Goal: Complete application form

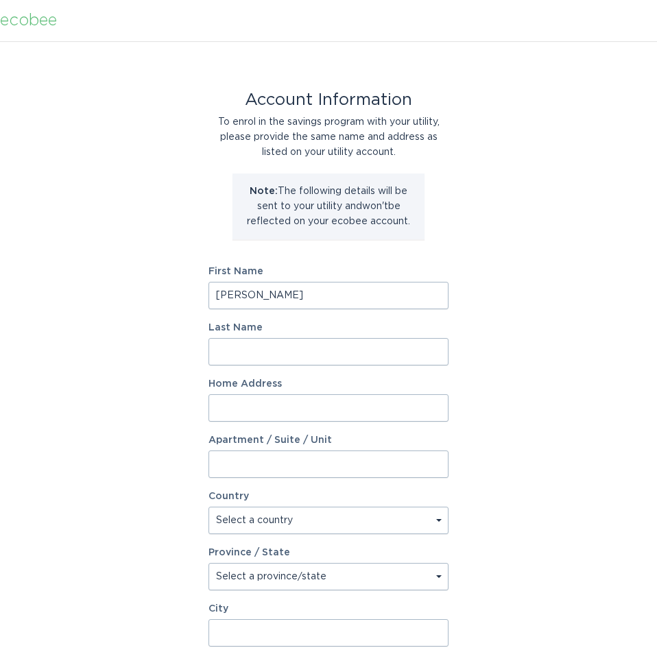
type input "[PERSON_NAME]"
type input "m"
type input "[PERSON_NAME]"
type input "[STREET_ADDRESS]"
select select "US"
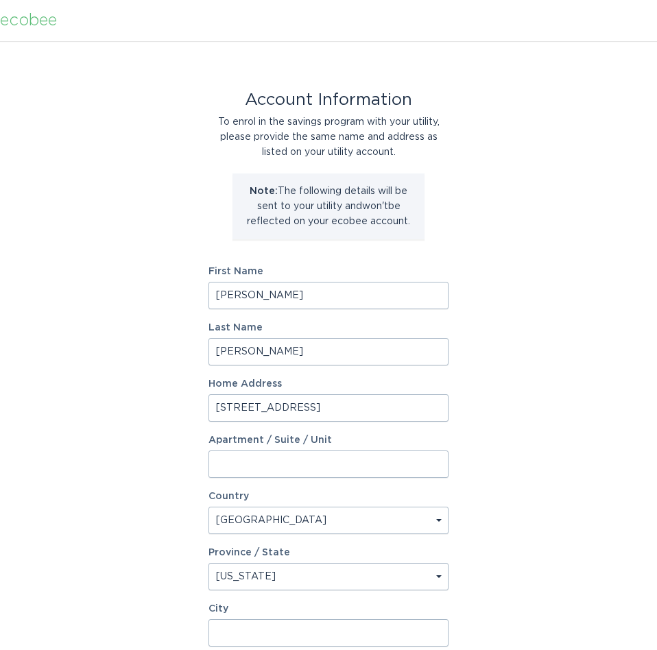
select select "SC"
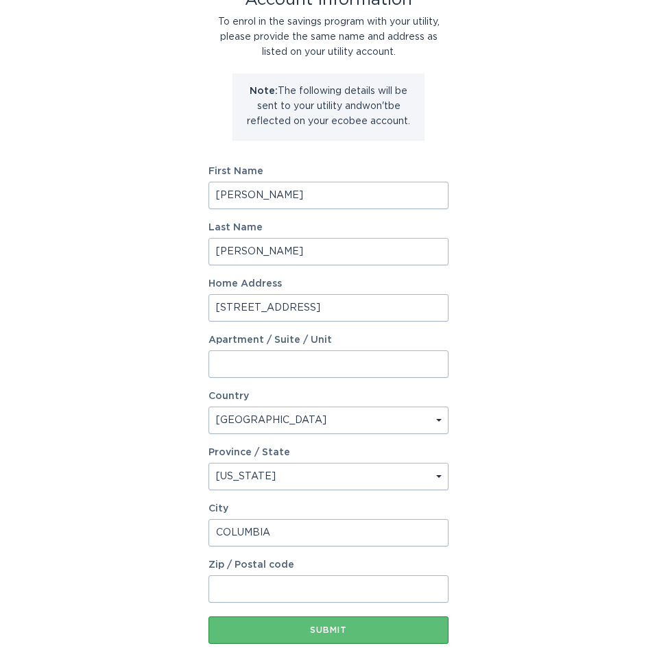
scroll to position [121, 0]
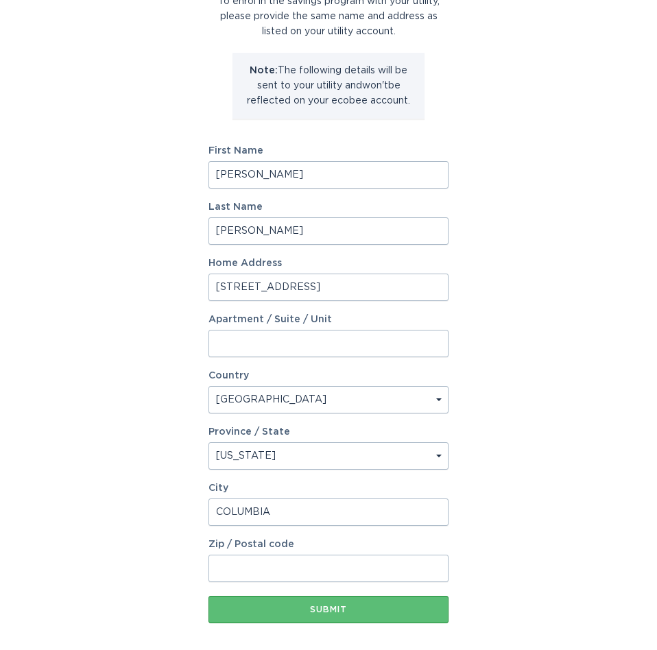
type input "COLUMBIA"
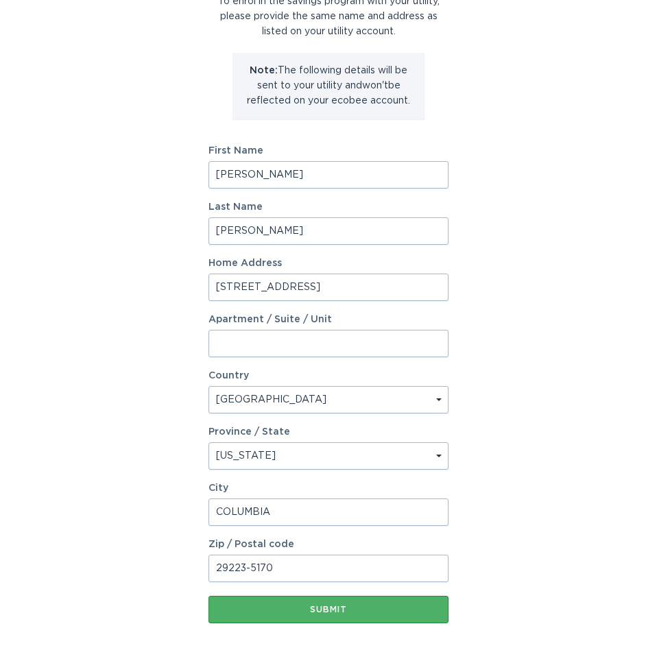
click at [323, 611] on div "Submit" at bounding box center [328, 609] width 226 height 8
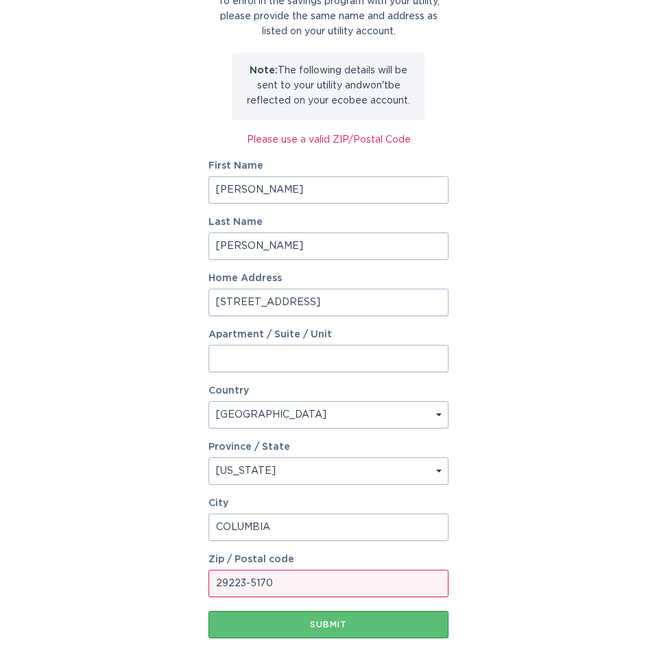
drag, startPoint x: 289, startPoint y: 579, endPoint x: 243, endPoint y: 583, distance: 46.8
click at [243, 583] on input "29223-5170" at bounding box center [328, 583] width 240 height 27
type input "29223"
click at [328, 624] on button "Submit" at bounding box center [328, 624] width 240 height 27
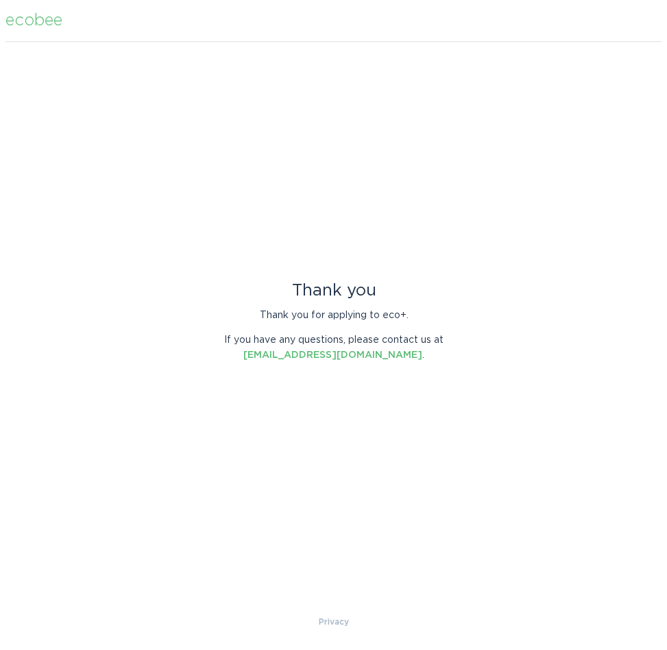
scroll to position [0, 0]
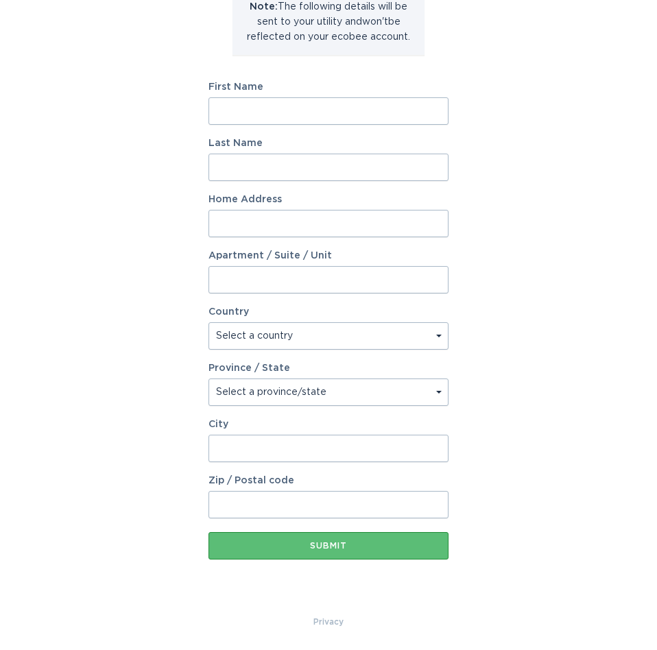
scroll to position [84, 0]
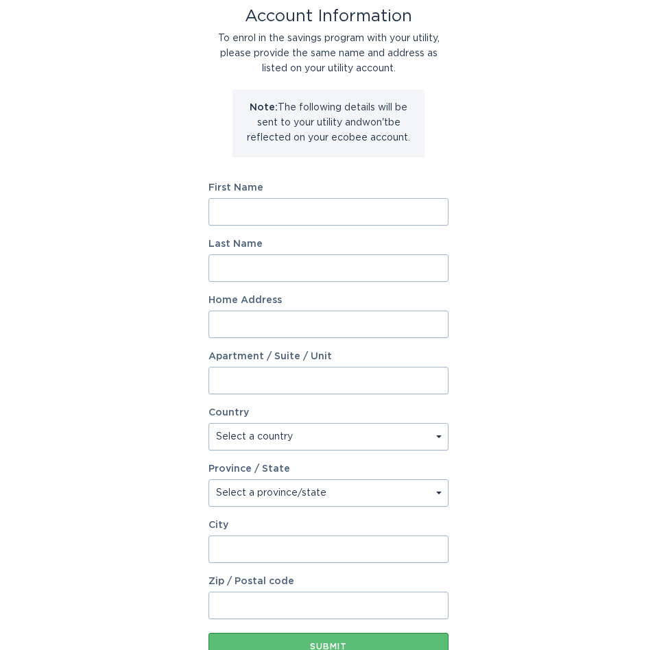
click at [426, 213] on input "First Name" at bounding box center [328, 211] width 240 height 27
type input "[PERSON_NAME]"
type input "Wood"
type input "[STREET_ADDRESS]"
select select "US"
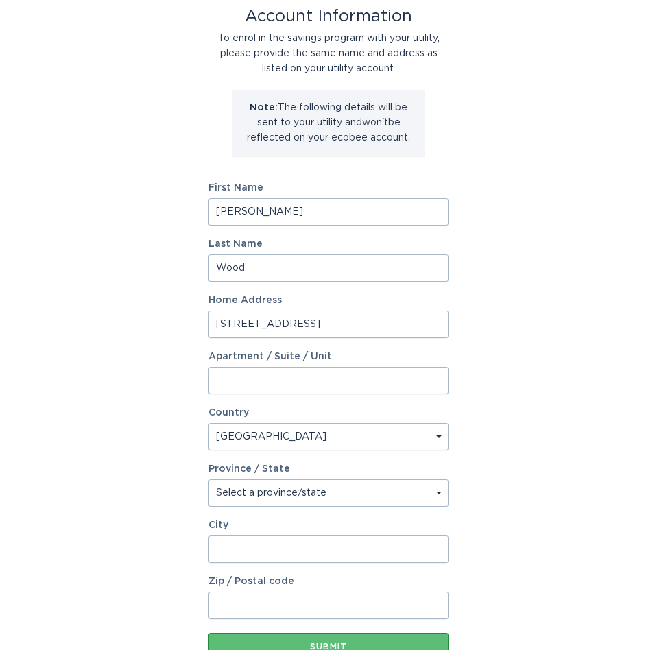
type input "Columbia"
type input "29223"
drag, startPoint x: 281, startPoint y: 270, endPoint x: 192, endPoint y: 263, distance: 89.4
type input "[PERSON_NAME]"
click at [563, 328] on div "Account Information To enrol in the savings program with your utility, please p…" at bounding box center [328, 335] width 657 height 757
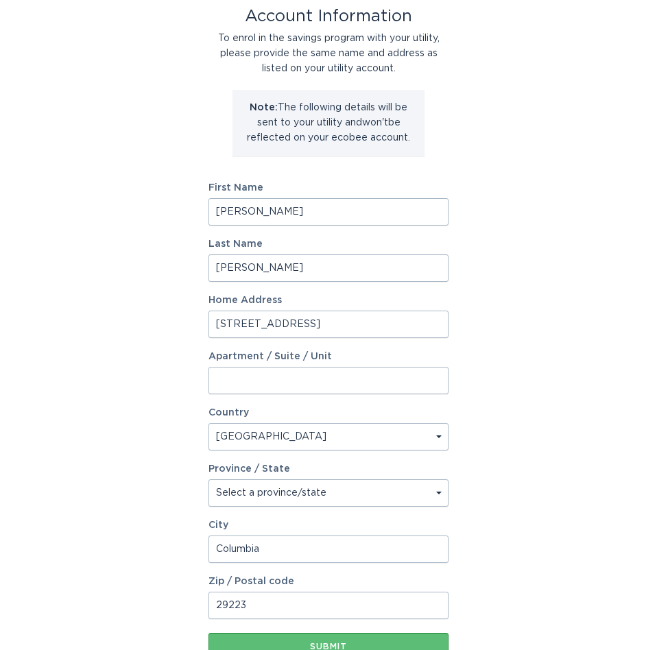
select select "SC"
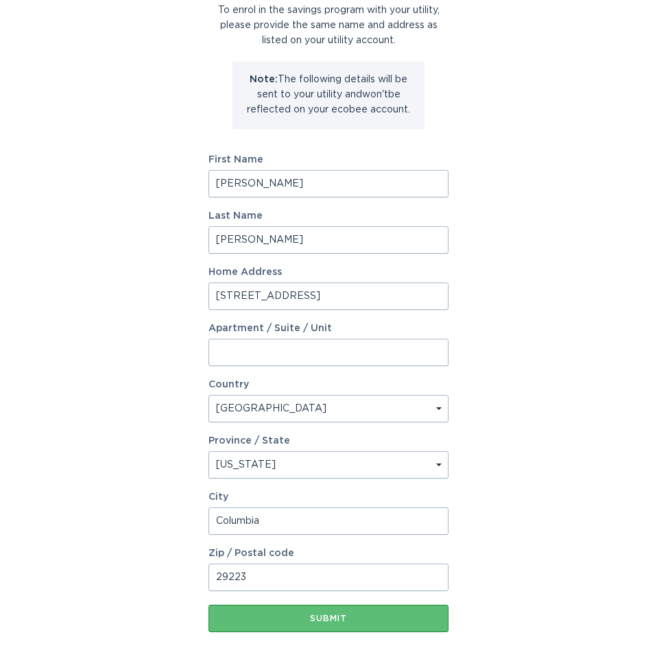
scroll to position [135, 0]
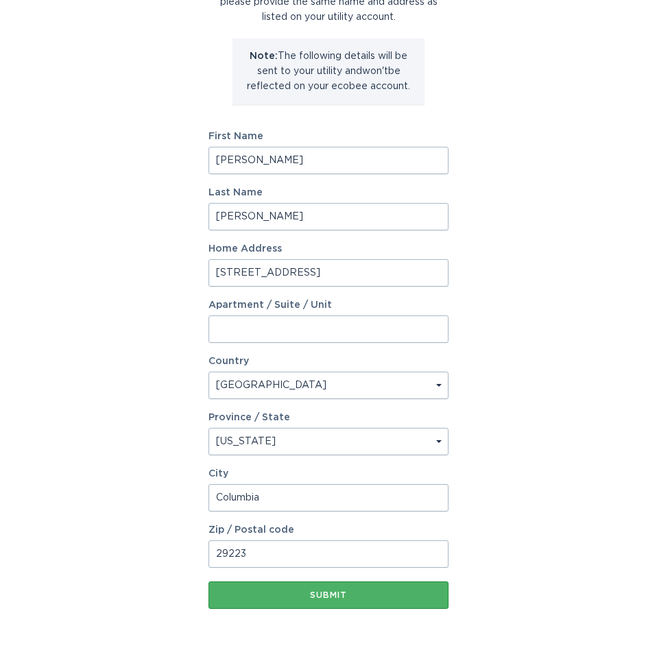
click at [293, 599] on button "Submit" at bounding box center [328, 594] width 240 height 27
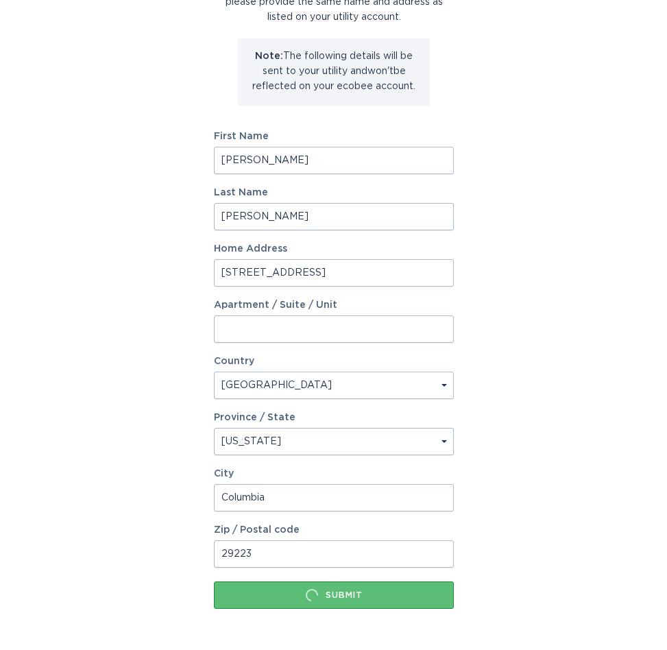
scroll to position [0, 0]
